Goal: Navigation & Orientation: Find specific page/section

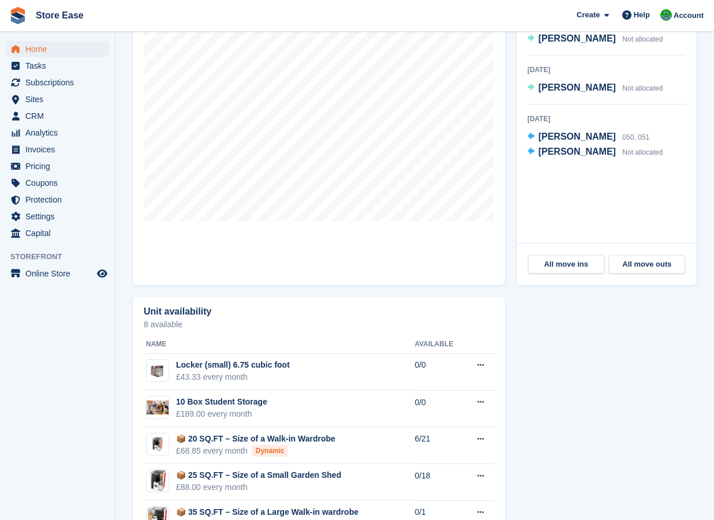
scroll to position [462, 0]
click at [84, 489] on aside "Home Tasks Subscriptions Subscriptions Subscriptions Contracts Price increases …" at bounding box center [57, 263] width 115 height 462
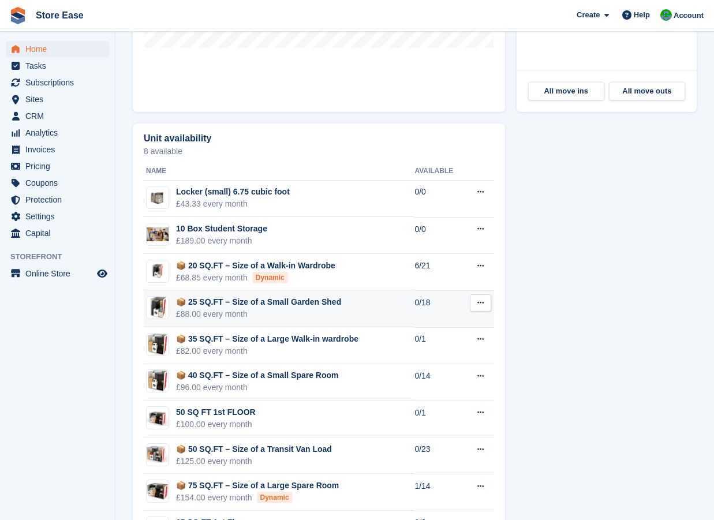
scroll to position [750, 0]
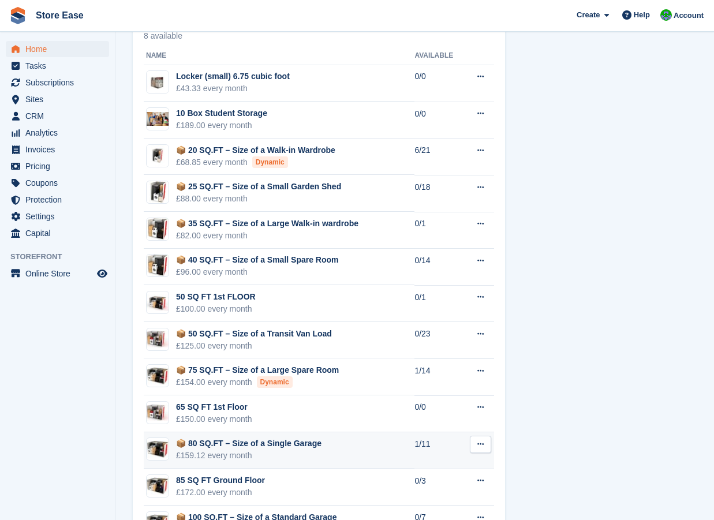
click at [232, 438] on div "📦 80 SQ.FT – Size of a Single Garage" at bounding box center [248, 444] width 145 height 12
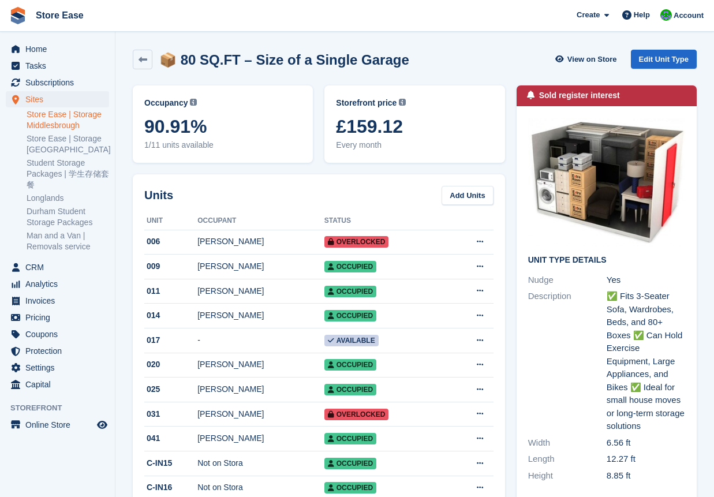
click at [87, 467] on aside "Home Tasks Subscriptions Subscriptions Subscriptions Contracts Price increases …" at bounding box center [57, 251] width 115 height 439
click at [35, 50] on span "Home" at bounding box center [59, 49] width 69 height 16
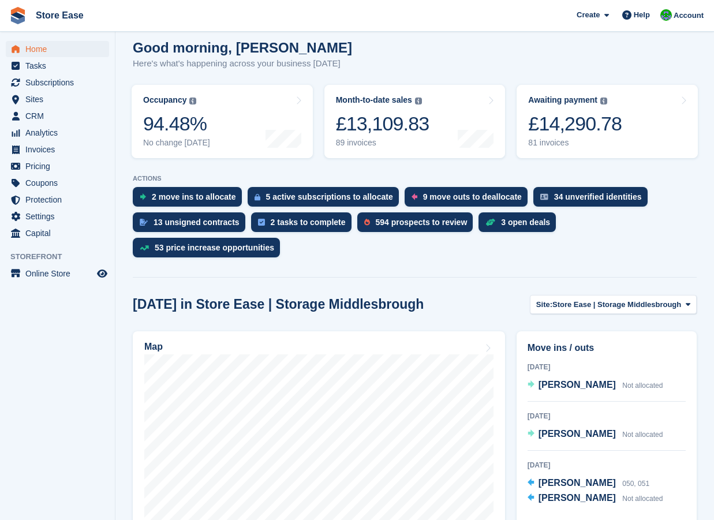
scroll to position [173, 0]
